Goal: Check status: Check status

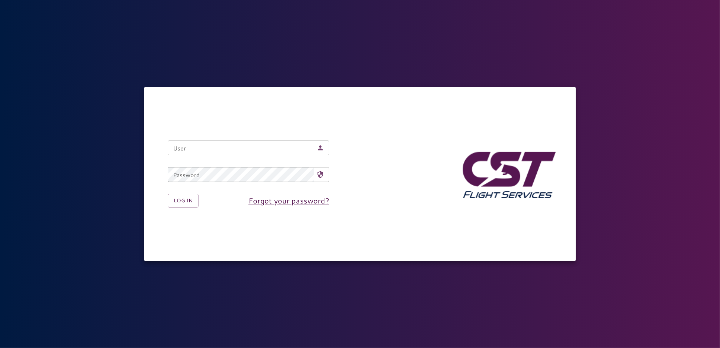
click at [197, 147] on input "User" at bounding box center [241, 147] width 146 height 15
type input "**********"
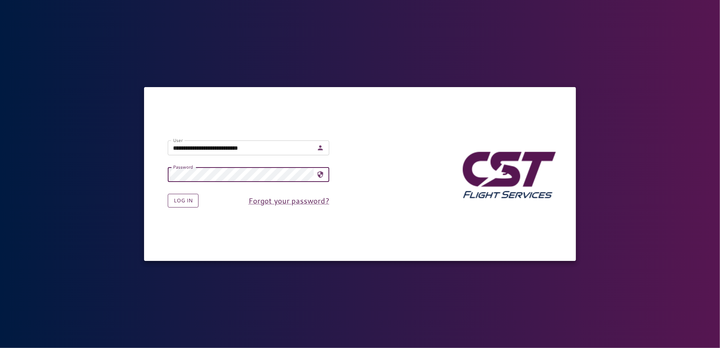
click at [180, 201] on button "Log in" at bounding box center [183, 201] width 31 height 14
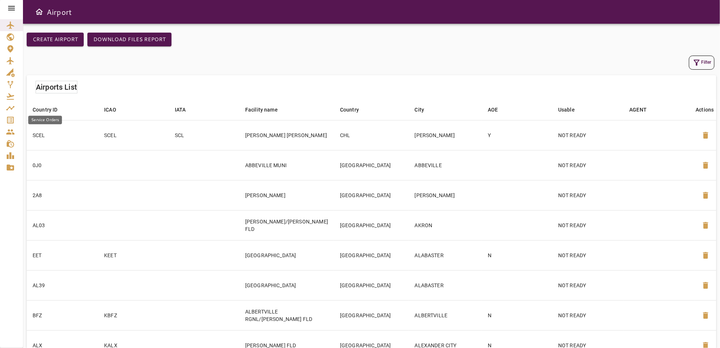
click at [10, 120] on icon "Service Orders" at bounding box center [10, 120] width 7 height 7
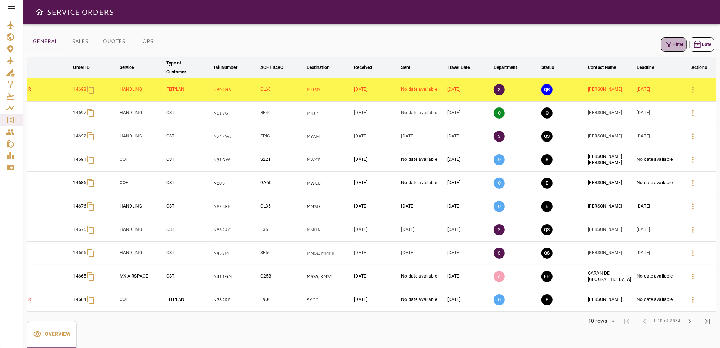
click at [665, 46] on icon "button" at bounding box center [669, 44] width 9 height 9
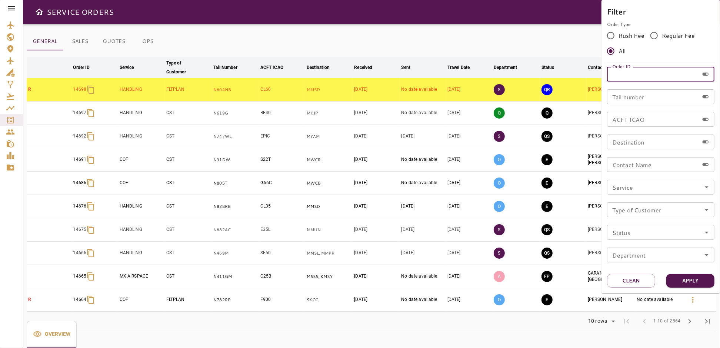
click at [631, 77] on input "Order ID" at bounding box center [653, 74] width 92 height 15
type input "*****"
click at [699, 283] on button "Apply" at bounding box center [690, 281] width 48 height 14
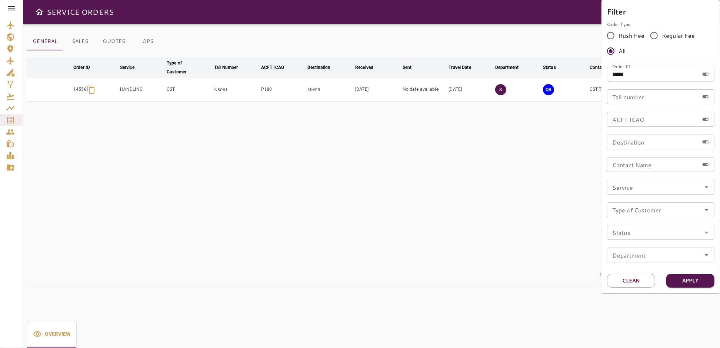
click at [562, 234] on div at bounding box center [360, 174] width 720 height 348
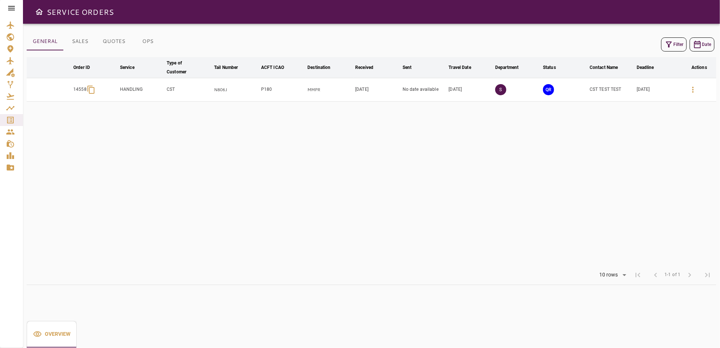
click at [697, 94] on button "button" at bounding box center [693, 90] width 18 height 18
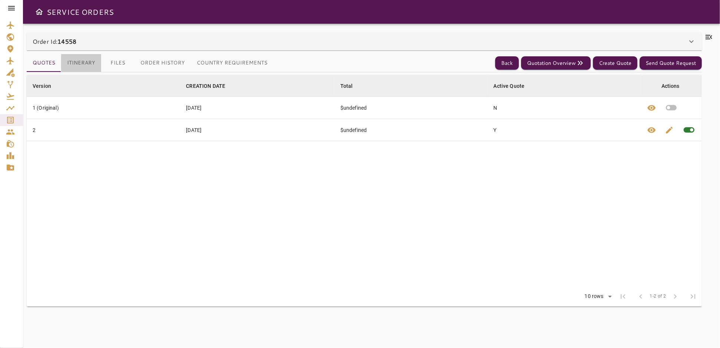
click at [82, 63] on button "Itinerary" at bounding box center [81, 63] width 40 height 18
